Goal: Task Accomplishment & Management: Use online tool/utility

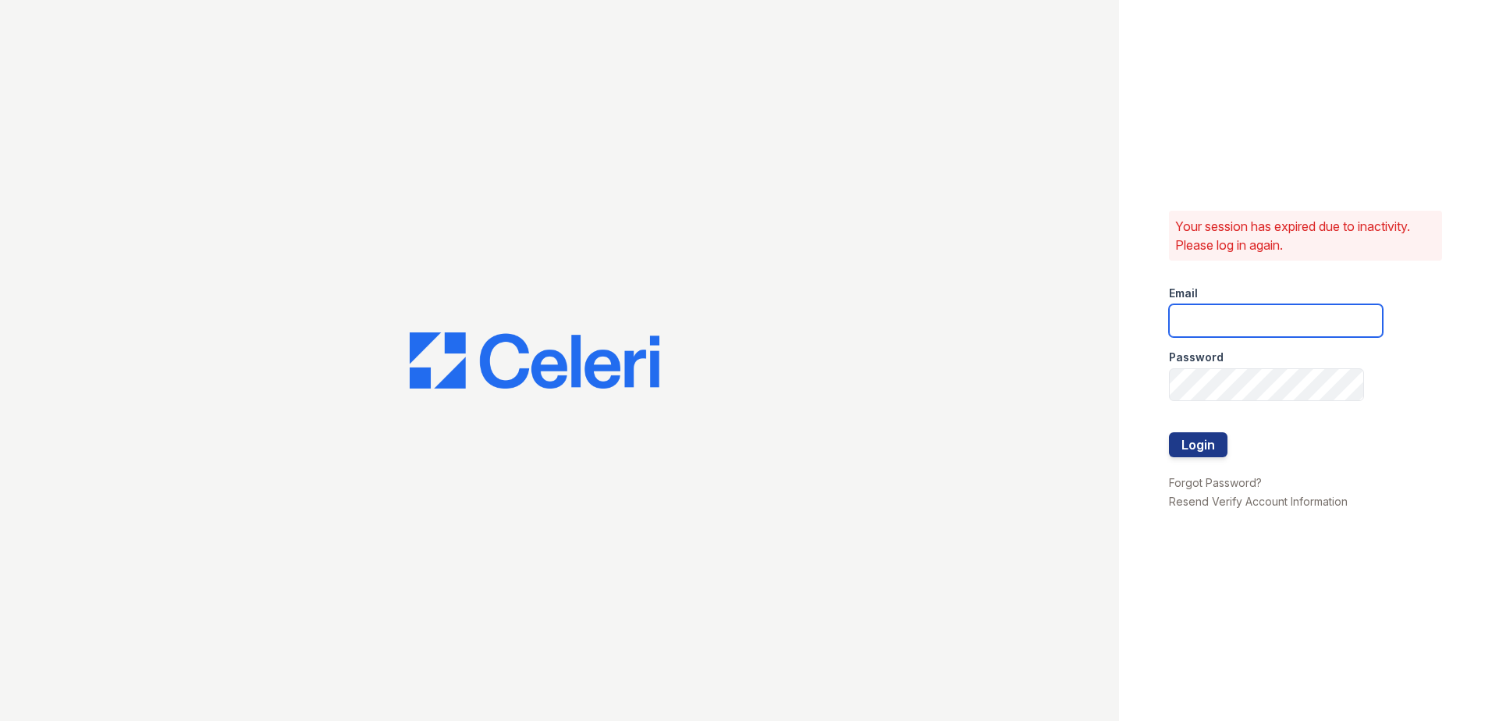
type input "arrivebrentwood@trinity-pm.com"
click at [1220, 463] on div at bounding box center [1276, 465] width 214 height 16
click at [1211, 437] on button "Login" at bounding box center [1198, 444] width 59 height 25
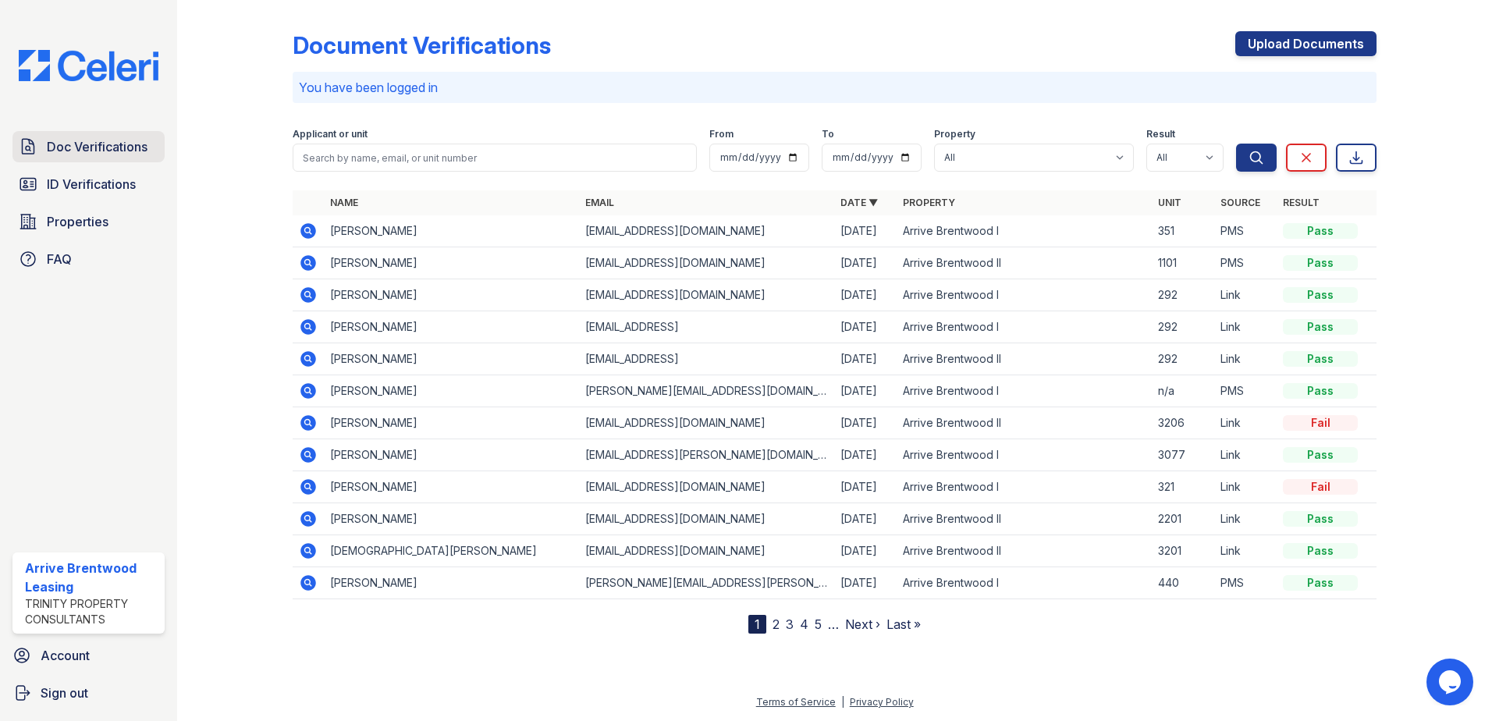
click at [99, 144] on span "Doc Verifications" at bounding box center [97, 146] width 101 height 19
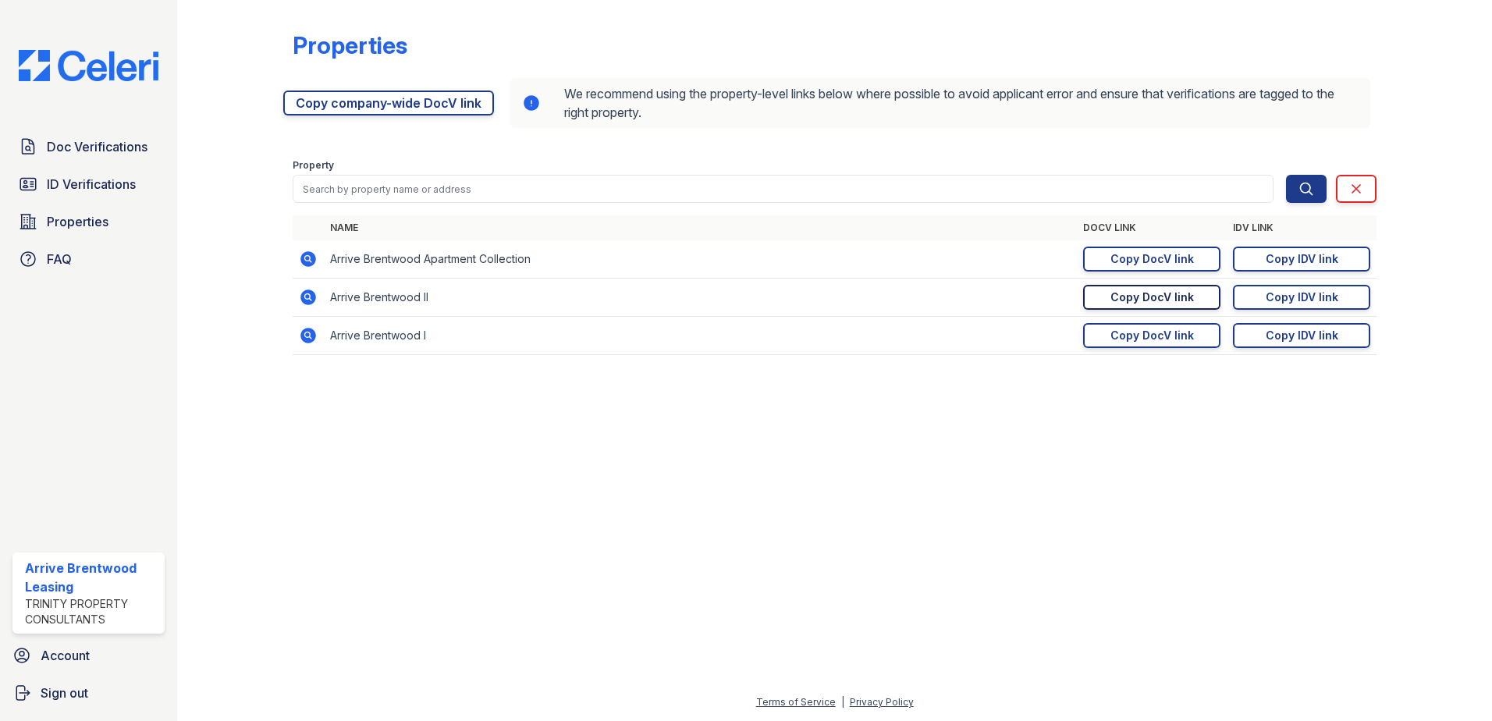
click at [1171, 299] on div "Copy DocV link" at bounding box center [1153, 298] width 84 height 16
